Goal: Task Accomplishment & Management: Use online tool/utility

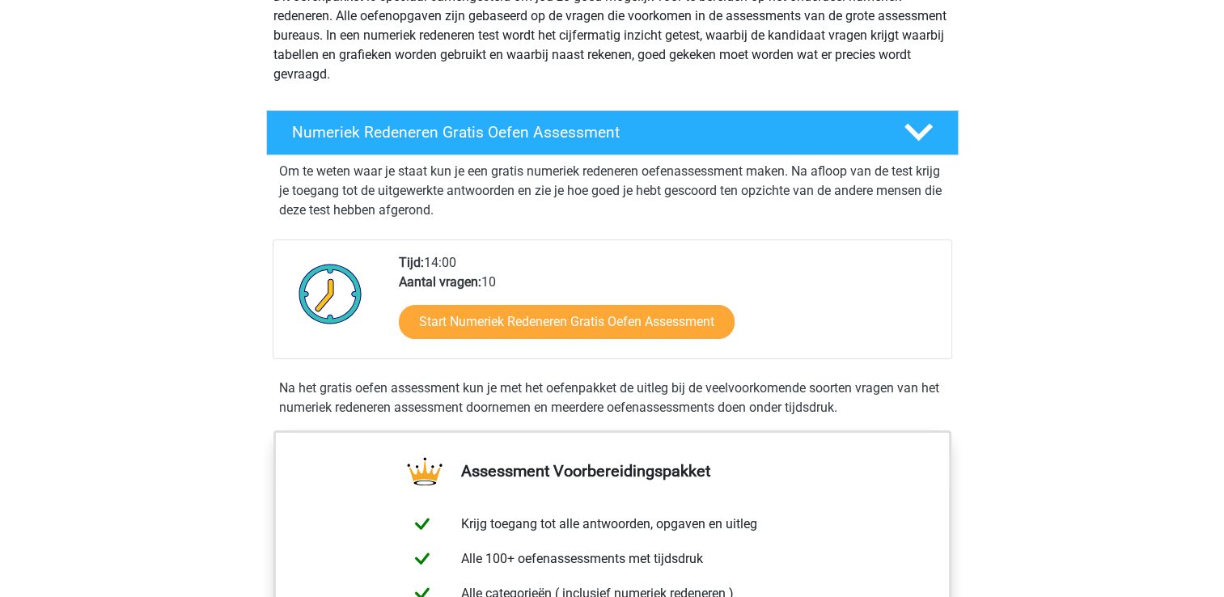
scroll to position [138, 0]
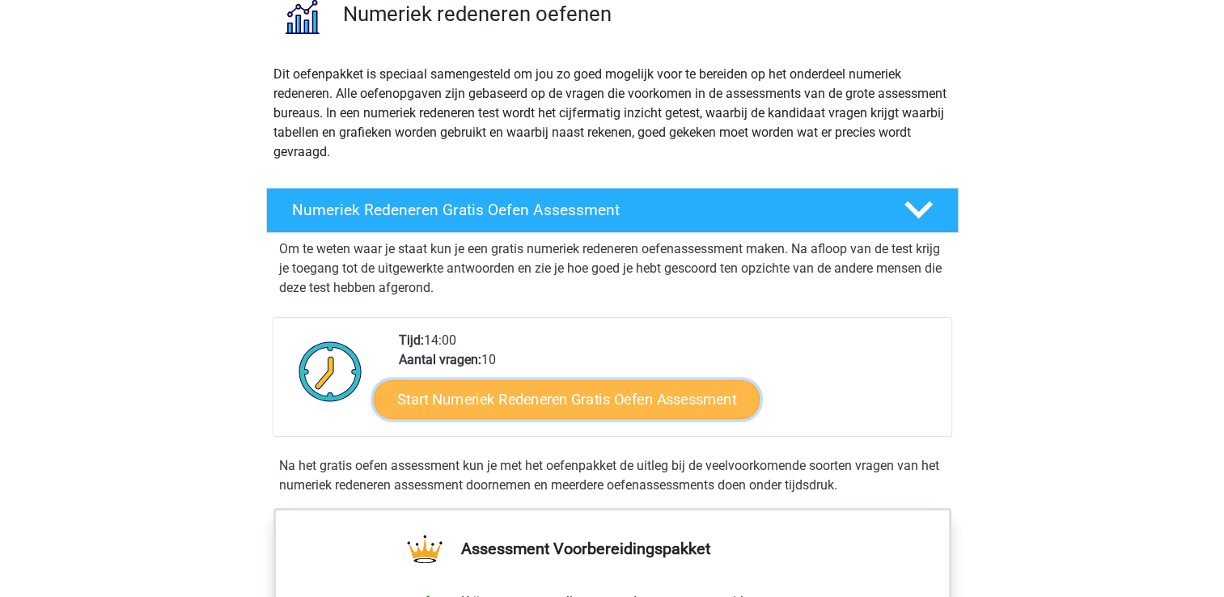
click at [498, 393] on link "Start Numeriek Redeneren Gratis Oefen Assessment" at bounding box center [567, 398] width 386 height 39
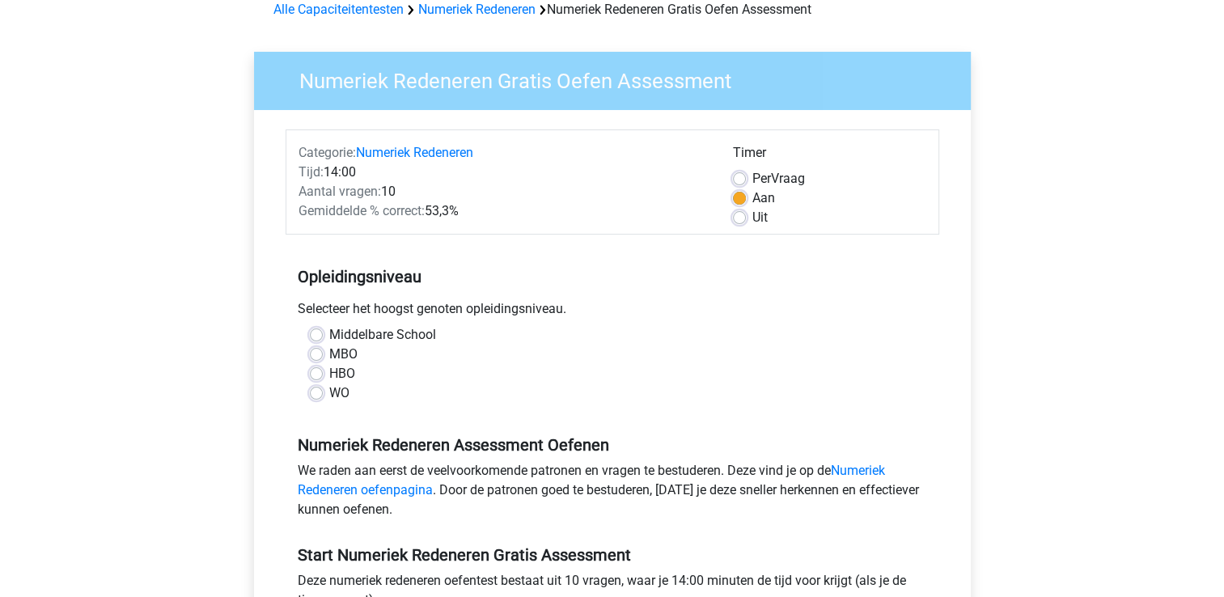
scroll to position [107, 0]
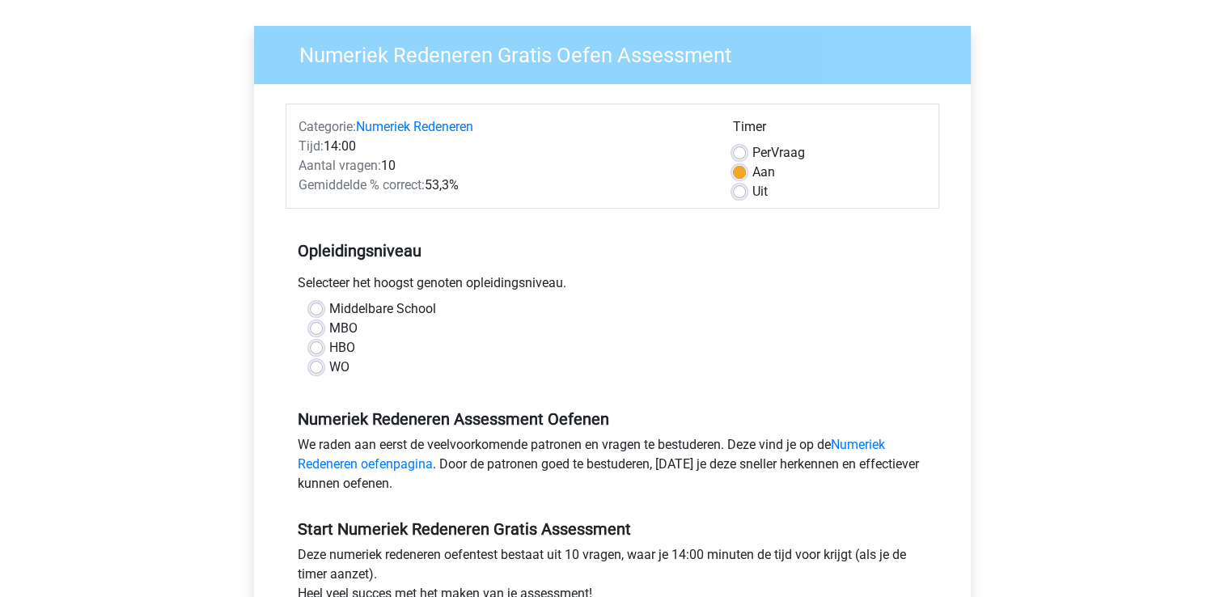
click at [329, 345] on label "HBO" at bounding box center [342, 347] width 26 height 19
click at [315, 345] on input "HBO" at bounding box center [316, 346] width 13 height 16
radio input "true"
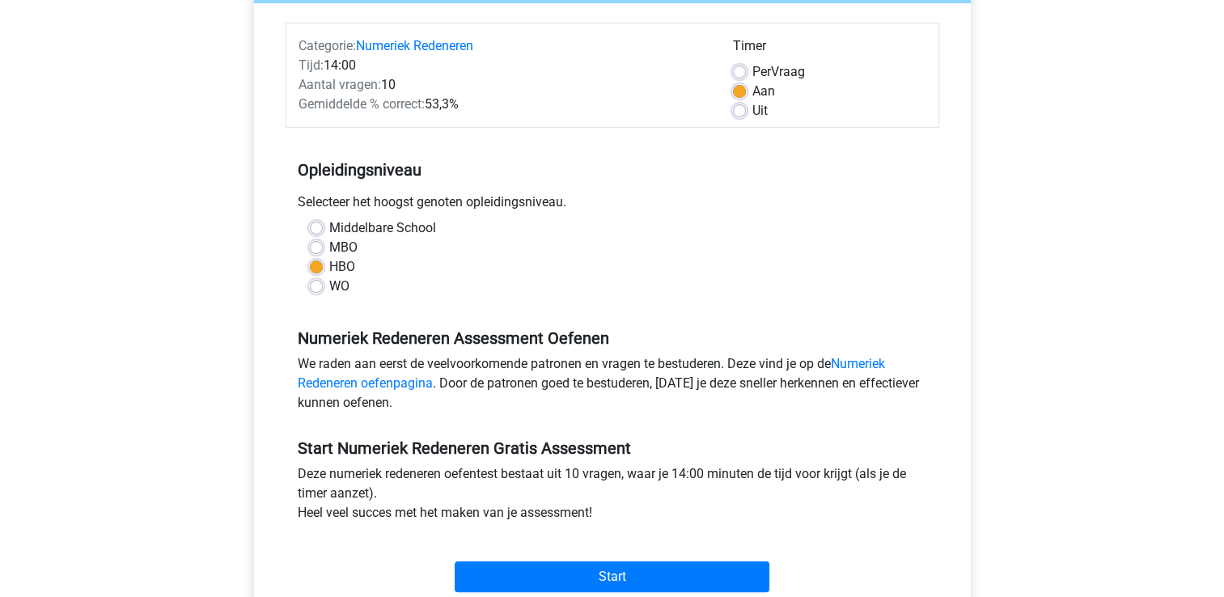
click at [329, 286] on label "WO" at bounding box center [339, 286] width 20 height 19
click at [310, 286] on input "WO" at bounding box center [316, 285] width 13 height 16
radio input "true"
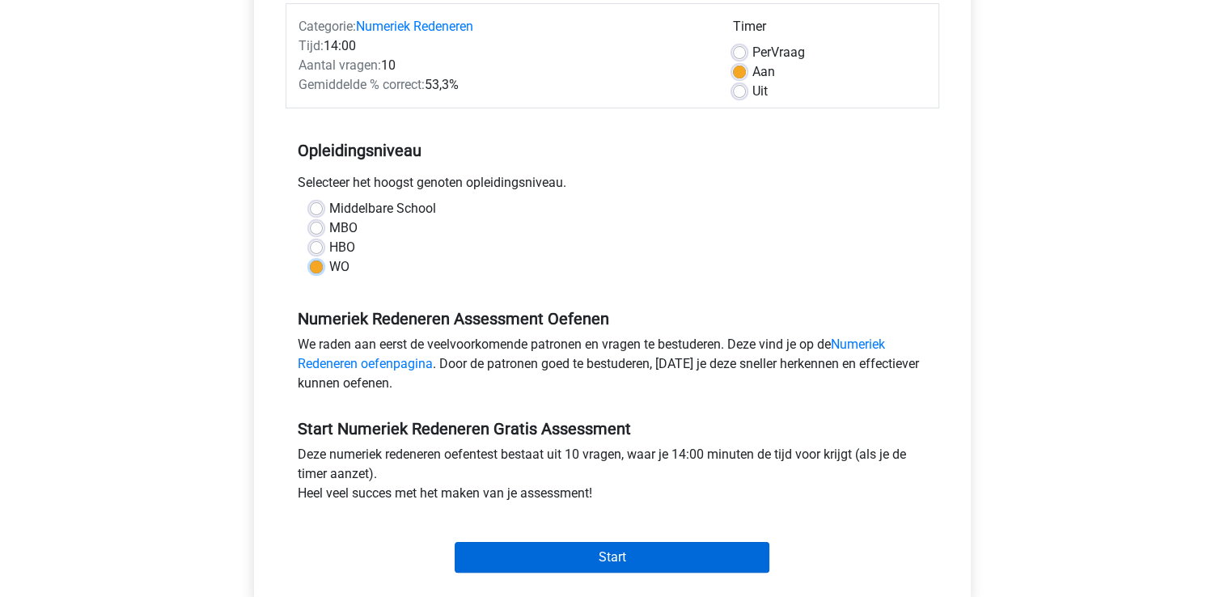
scroll to position [207, 0]
click at [524, 548] on input "Start" at bounding box center [612, 557] width 315 height 31
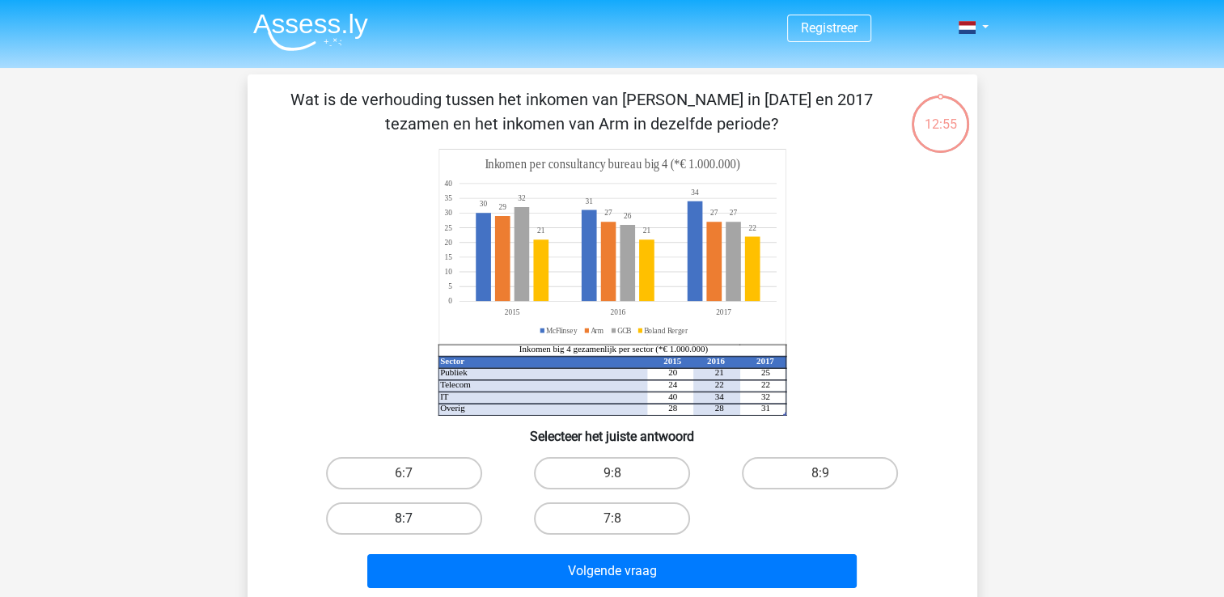
click at [421, 523] on label "8:7" at bounding box center [404, 518] width 156 height 32
click at [414, 523] on input "8:7" at bounding box center [409, 524] width 11 height 11
radio input "true"
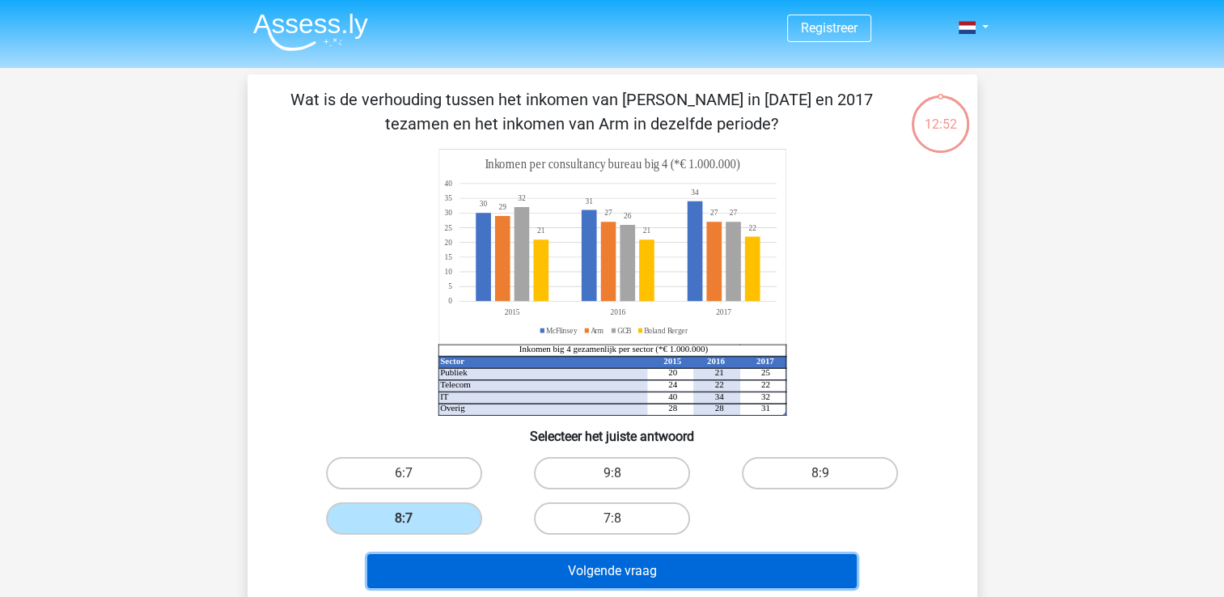
click at [518, 570] on button "Volgende vraag" at bounding box center [611, 571] width 489 height 34
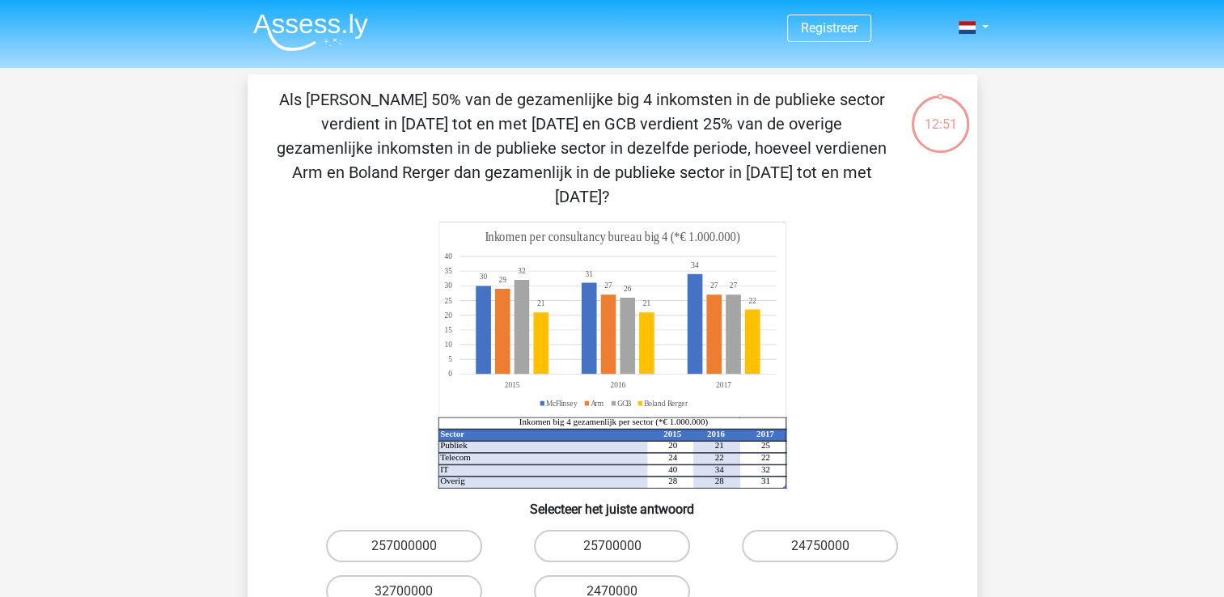
scroll to position [74, 0]
